Goal: Information Seeking & Learning: Learn about a topic

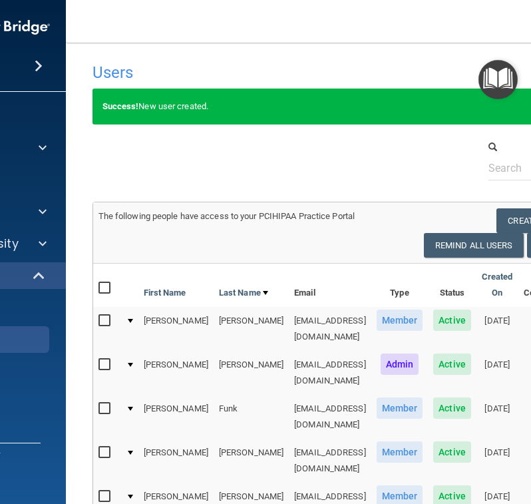
select select "20"
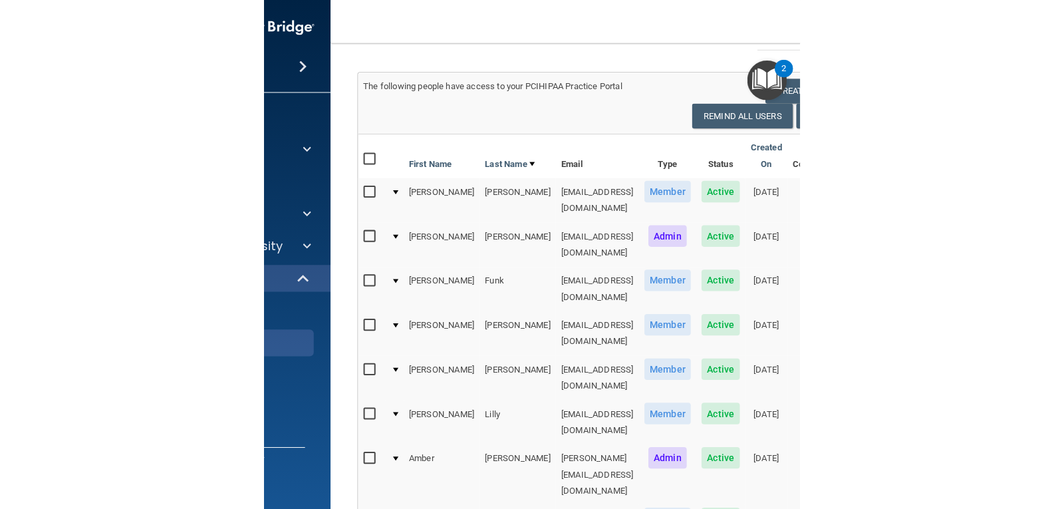
scroll to position [114, 0]
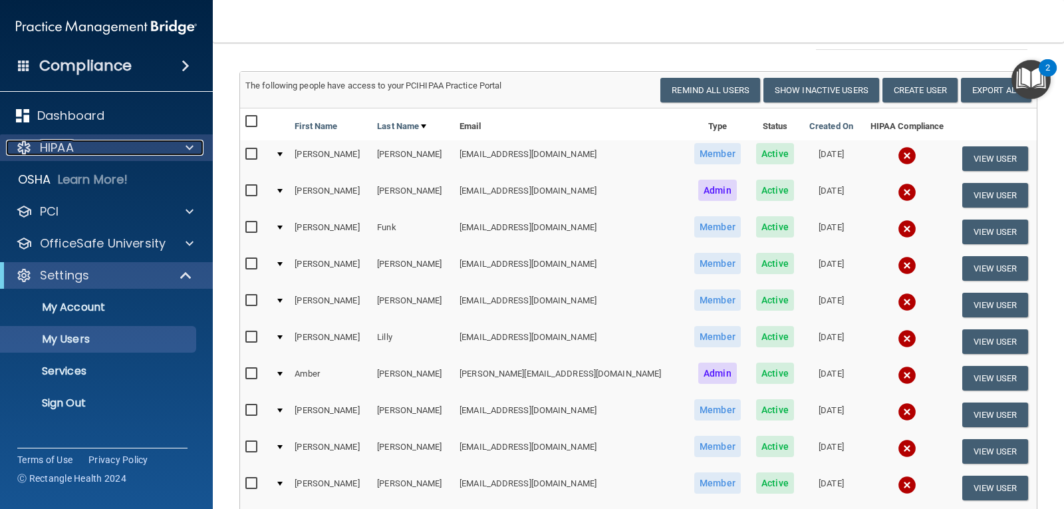
click at [95, 141] on div "HIPAA" at bounding box center [88, 148] width 165 height 16
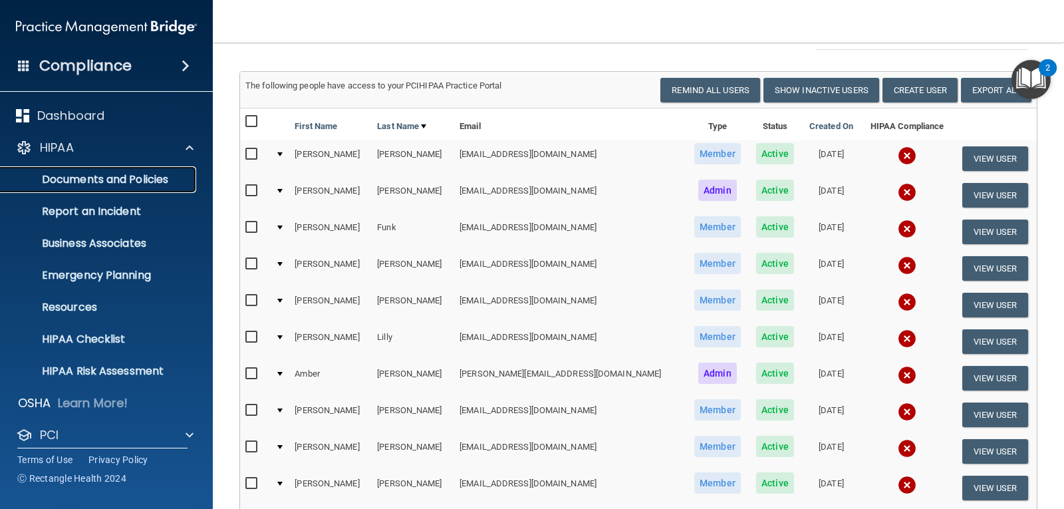
click at [103, 180] on p "Documents and Policies" at bounding box center [100, 179] width 182 height 13
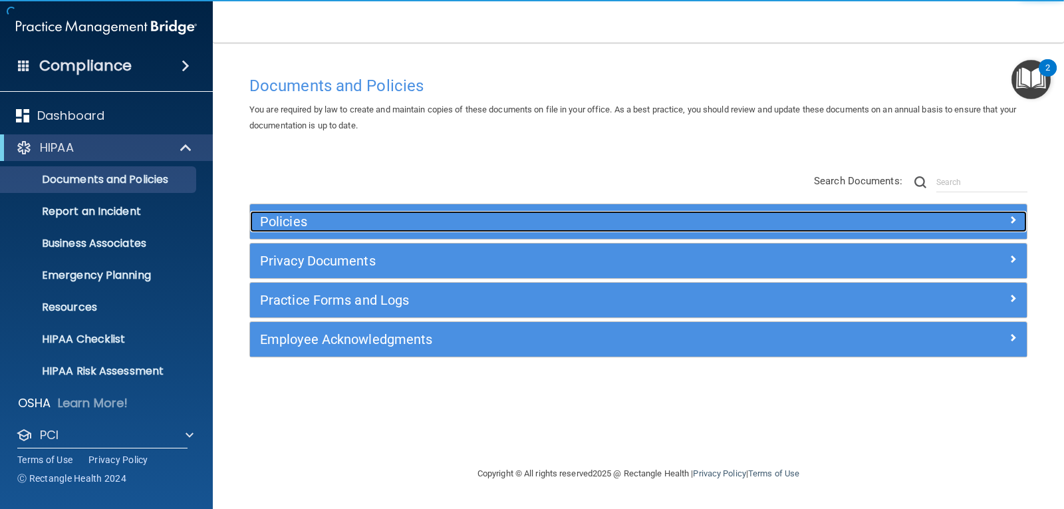
click at [333, 216] on h5 "Policies" at bounding box center [541, 221] width 563 height 15
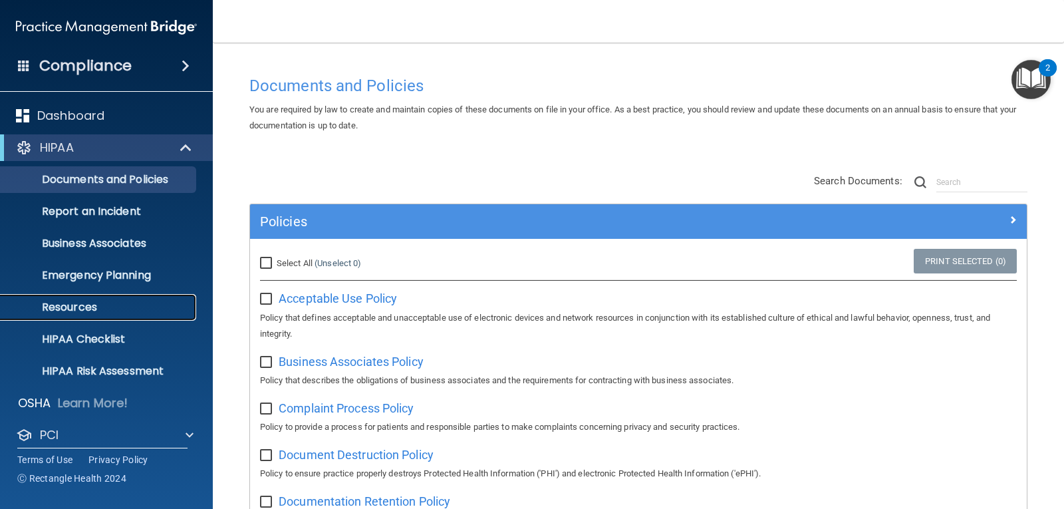
click at [130, 316] on link "Resources" at bounding box center [92, 307] width 210 height 27
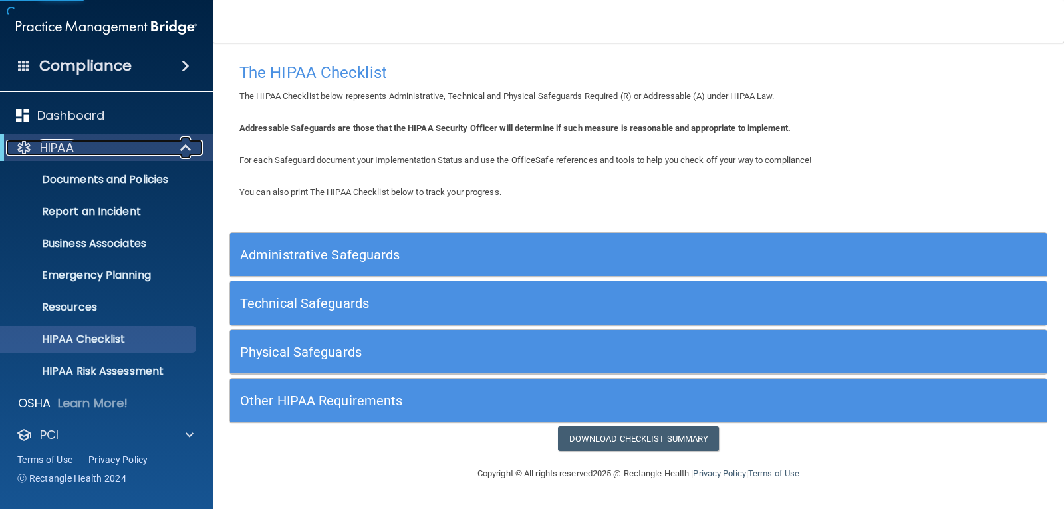
click at [174, 153] on div at bounding box center [186, 148] width 33 height 16
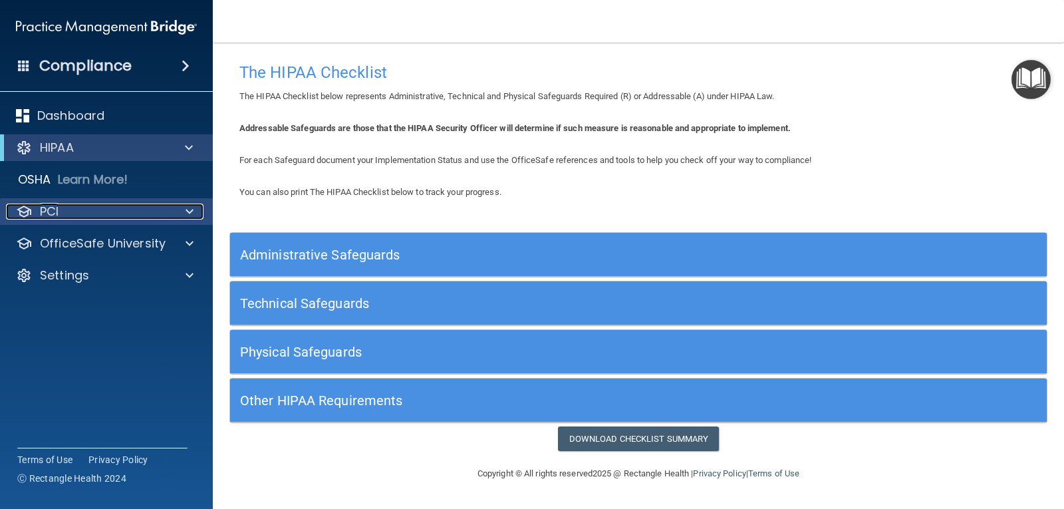
click at [164, 214] on div "PCI" at bounding box center [88, 212] width 165 height 16
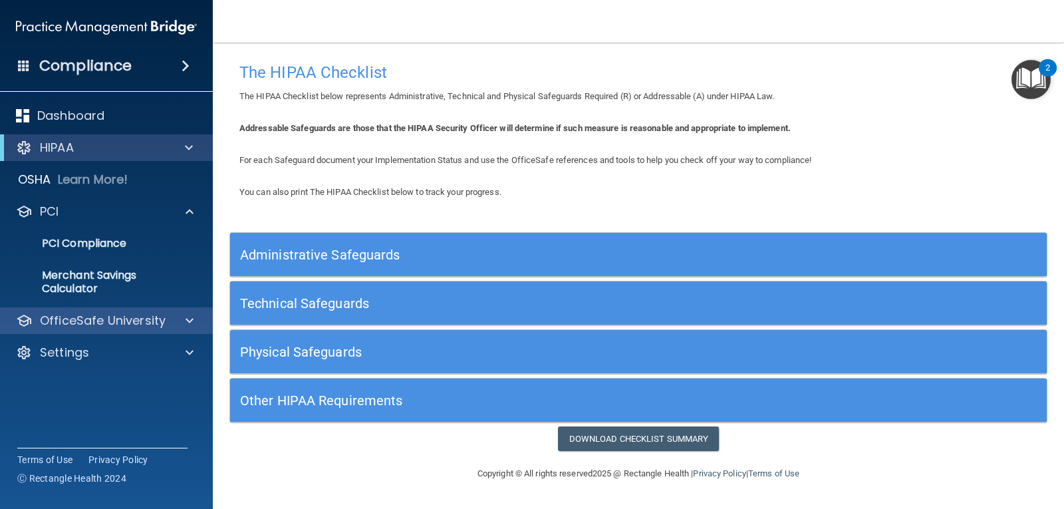
click at [158, 310] on div "OfficeSafe University" at bounding box center [107, 320] width 214 height 27
click at [190, 321] on span at bounding box center [190, 321] width 8 height 16
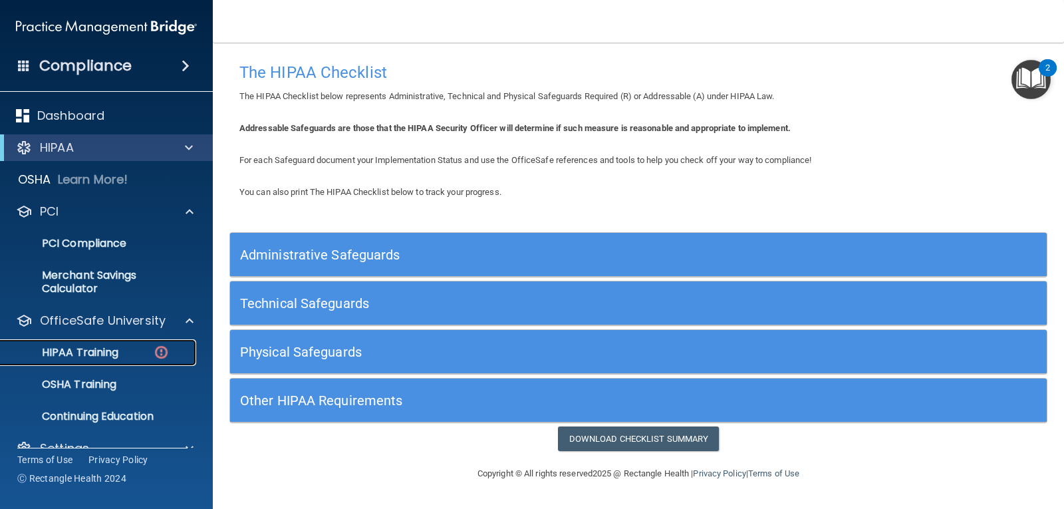
click at [142, 356] on div "HIPAA Training" at bounding box center [100, 352] width 182 height 13
